Goal: Check status: Check status

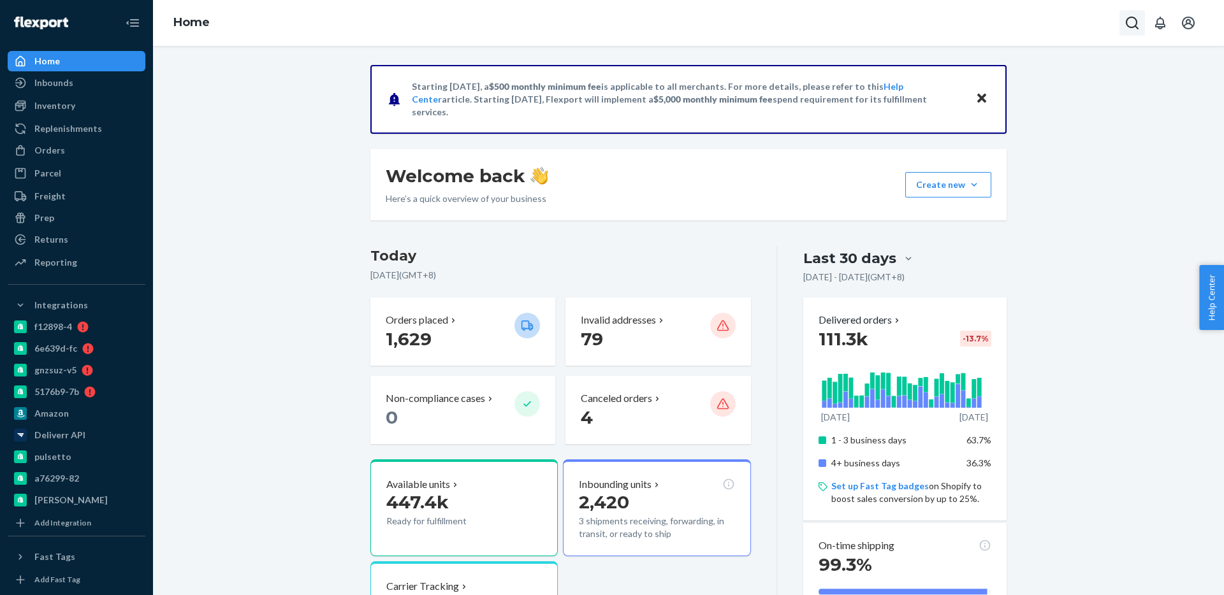
click at [1138, 24] on icon "Open Search Box" at bounding box center [1131, 22] width 15 height 15
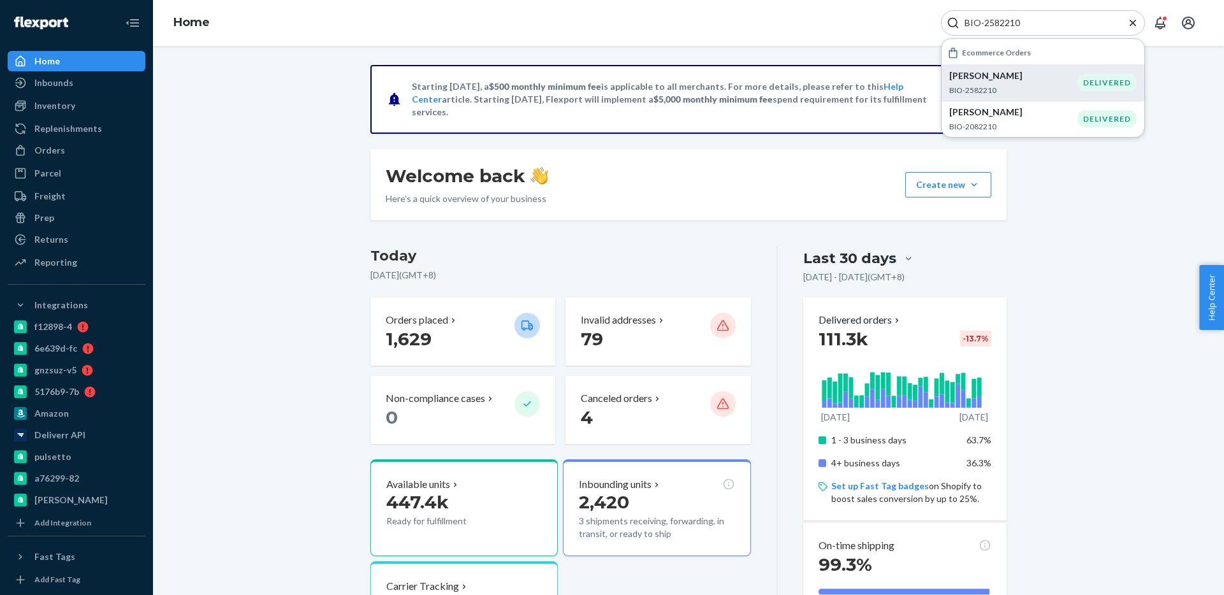
type input "BIO-2582210"
click at [1007, 88] on p "BIO-2582210" at bounding box center [1013, 90] width 128 height 11
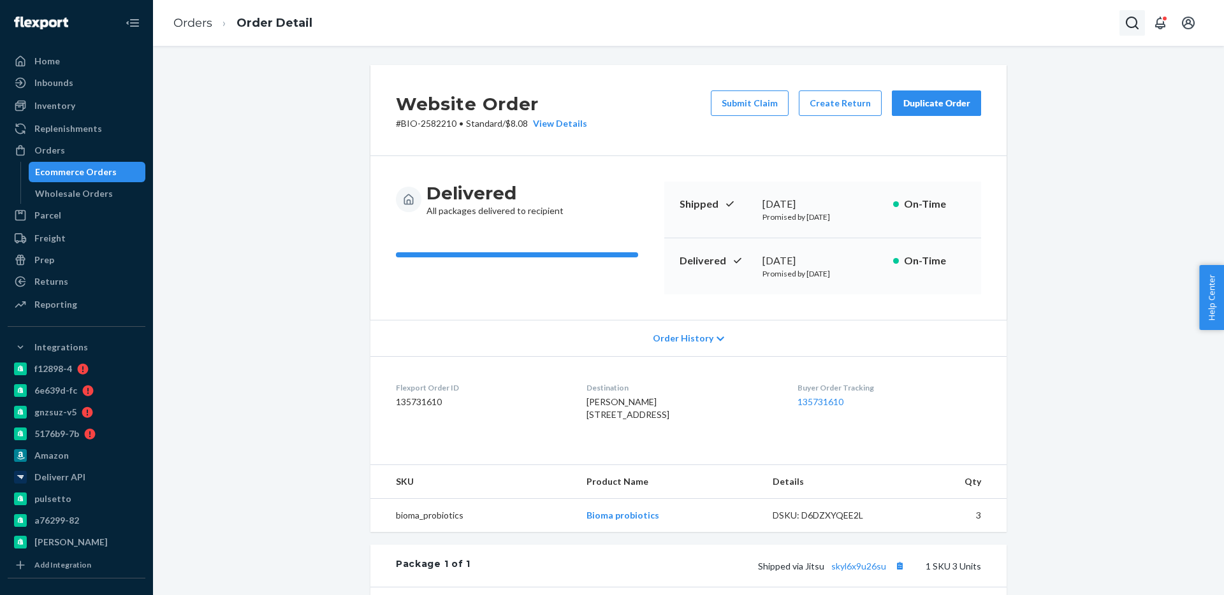
click at [1129, 25] on icon "Open Search Box" at bounding box center [1131, 22] width 15 height 15
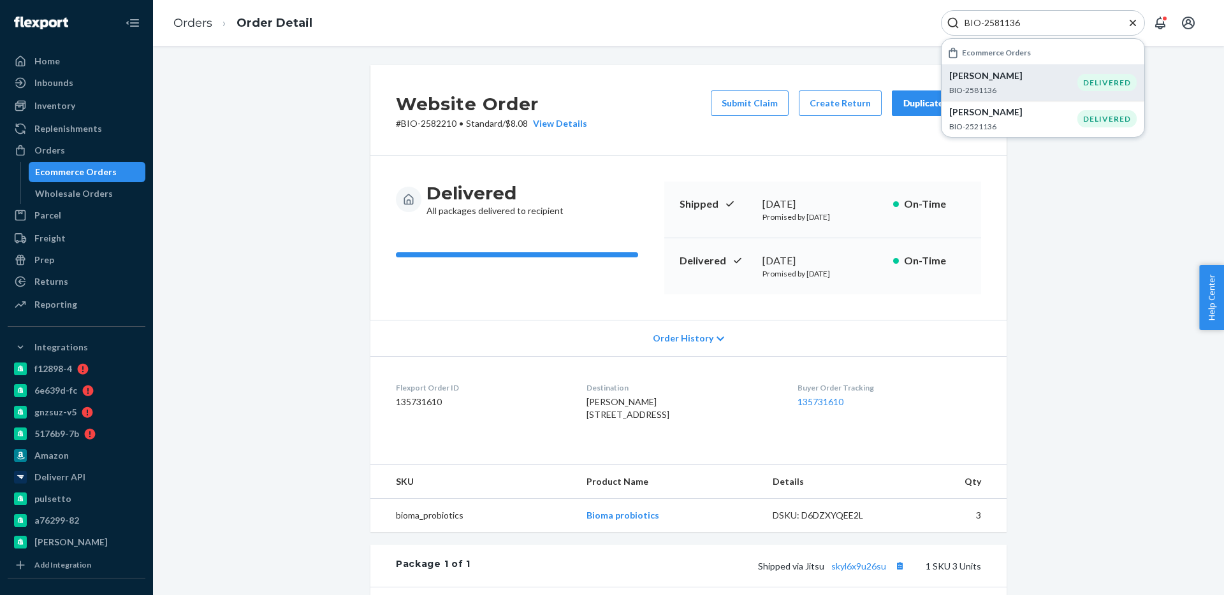
click at [1022, 92] on p "BIO-2581136" at bounding box center [1013, 90] width 128 height 11
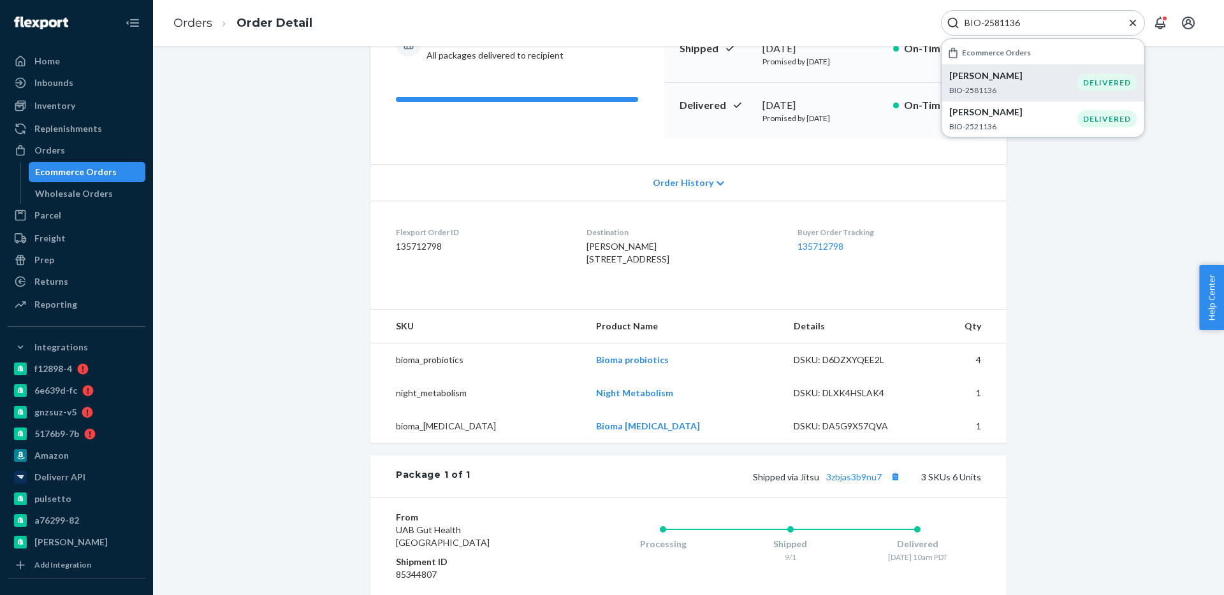
scroll to position [156, 0]
click at [1009, 20] on input "BIO-2581136" at bounding box center [1037, 23] width 157 height 13
paste input "00"
click at [994, 92] on p "BIO-2581100" at bounding box center [1013, 90] width 128 height 11
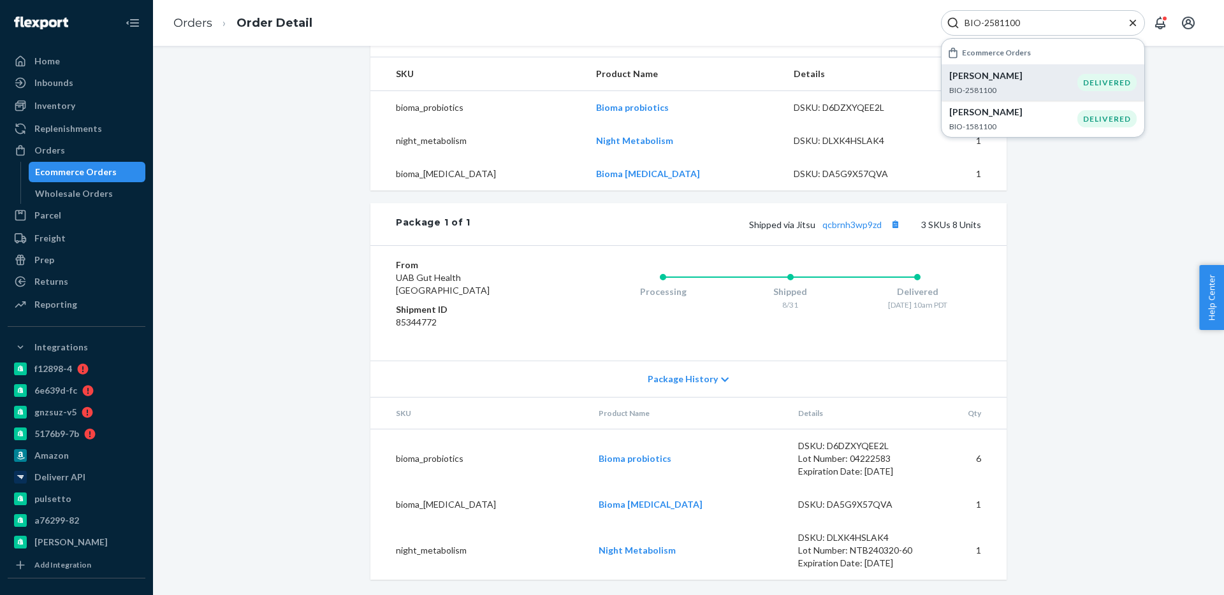
scroll to position [433, 0]
click at [855, 224] on link "qcbrnh3wp9zd" at bounding box center [851, 224] width 59 height 11
click at [996, 14] on div "BIO-2581100" at bounding box center [1043, 22] width 204 height 25
click at [1002, 23] on input "BIO-2581100" at bounding box center [1037, 23] width 157 height 13
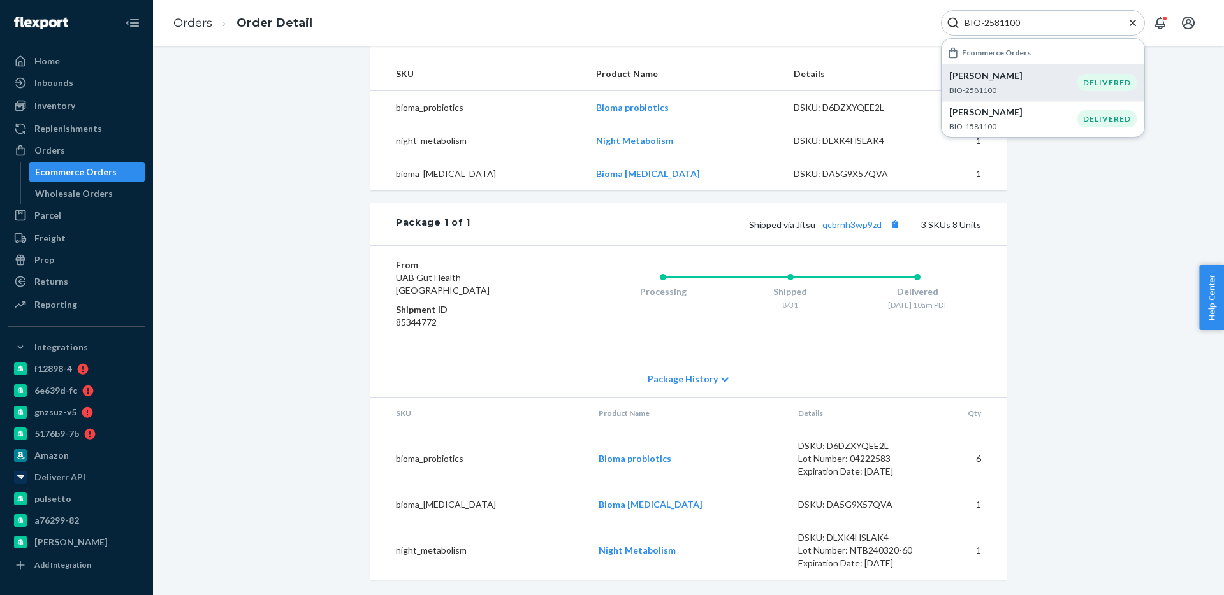
click at [1002, 23] on input "BIO-2581100" at bounding box center [1037, 23] width 157 height 13
paste input "36"
type input "BIO-2581136"
click at [1057, 85] on p "BIO-2581136" at bounding box center [1013, 90] width 128 height 11
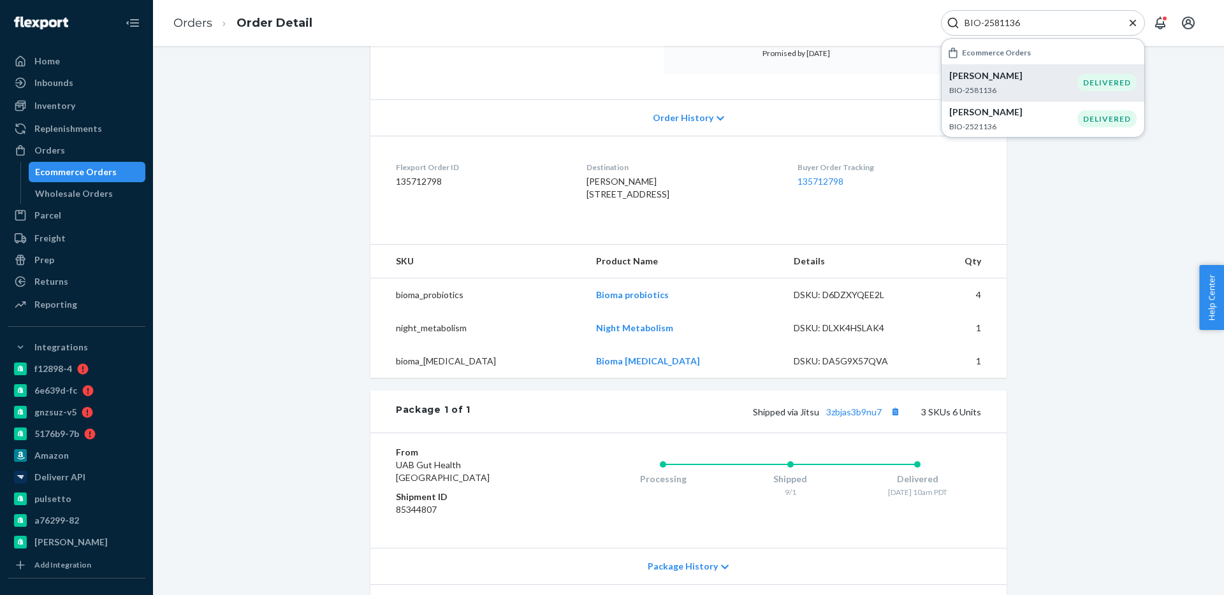
scroll to position [277, 0]
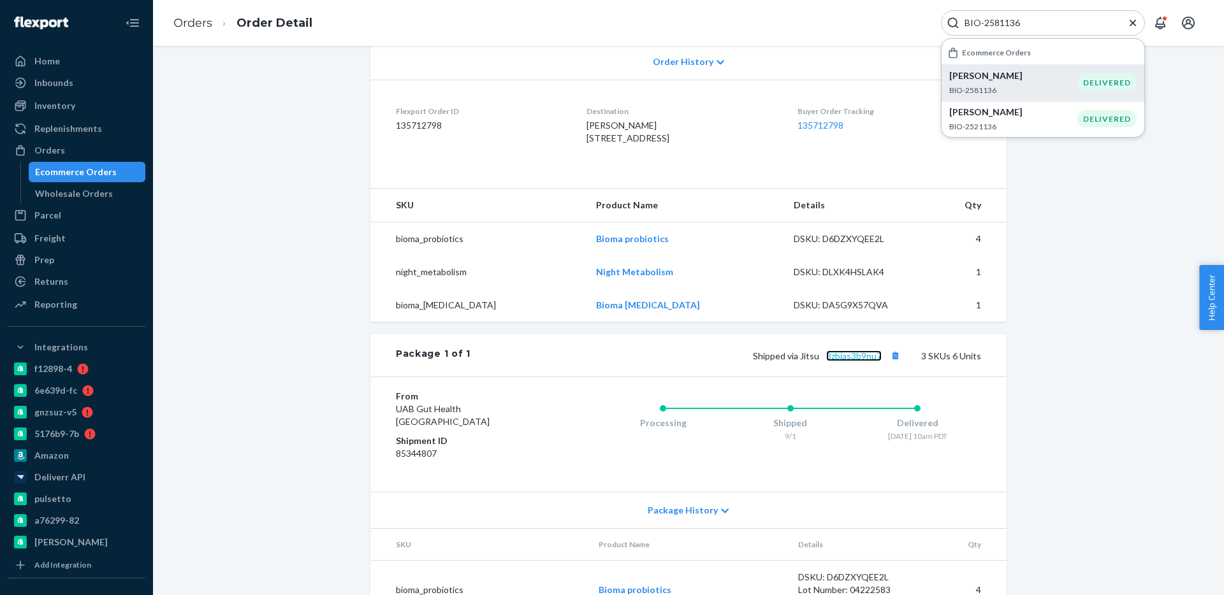
click at [863, 361] on link "3zbjas3b9nu7" at bounding box center [853, 356] width 55 height 11
